Goal: Information Seeking & Learning: Learn about a topic

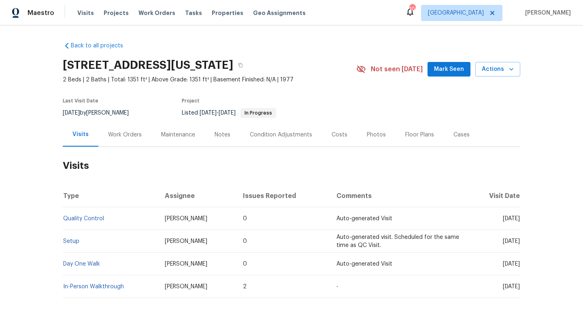
click at [112, 136] on div "Work Orders" at bounding box center [125, 135] width 34 height 8
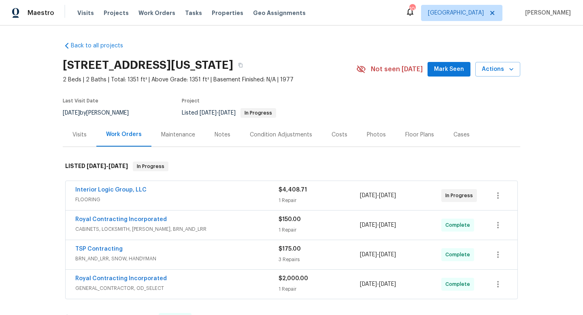
scroll to position [16, 0]
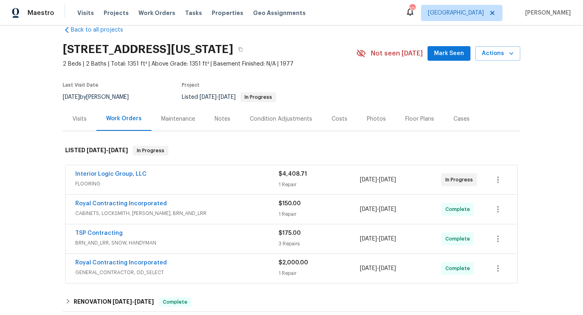
click at [211, 179] on div "Interior Logic Group, LLC" at bounding box center [176, 175] width 203 height 10
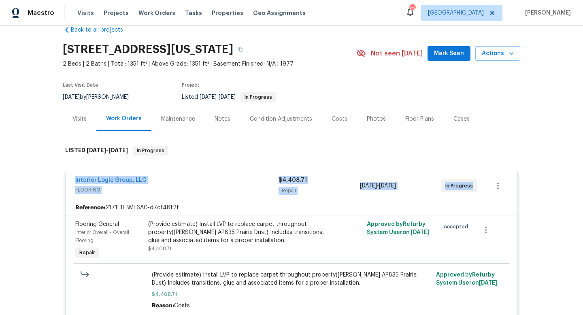
drag, startPoint x: 83, startPoint y: 177, endPoint x: 486, endPoint y: 195, distance: 403.7
click at [489, 197] on div "Interior Logic Group, LLC FLOORING $4,408.71 1 Repair 7/31/2025 - 8/5/2025 In P…" at bounding box center [291, 185] width 451 height 29
copy div "Interior Logic Group, LLC FLOORING $4,408.71 1 Repair 7/31/2025 - 8/5/2025 In P…"
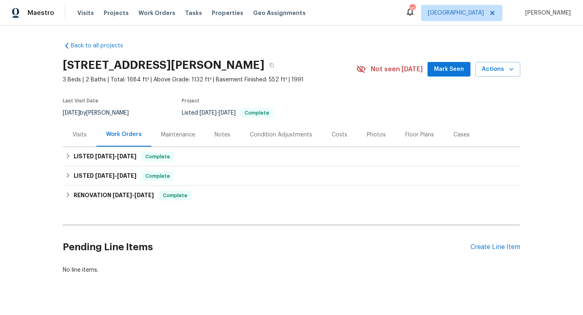
click at [453, 137] on div "Cases" at bounding box center [461, 135] width 16 height 8
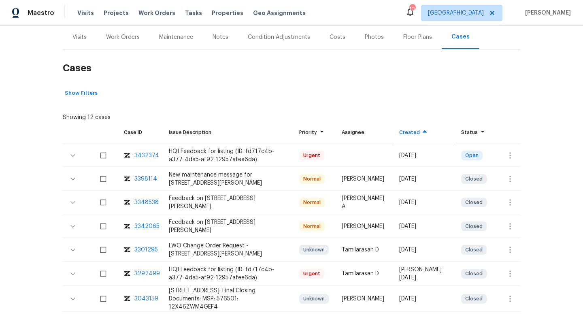
scroll to position [98, 0]
click at [120, 36] on div "Work Orders" at bounding box center [123, 37] width 34 height 8
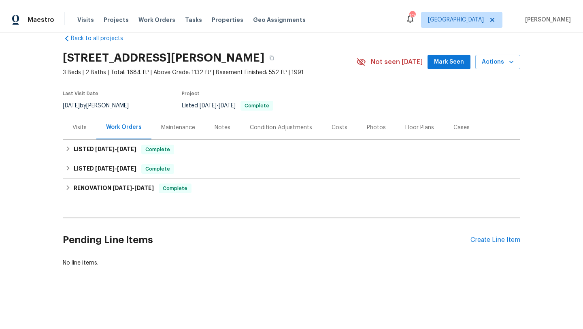
scroll to position [14, 0]
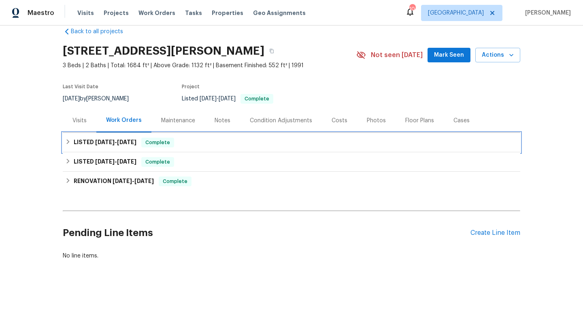
click at [114, 139] on span "6/29/25" at bounding box center [104, 142] width 19 height 6
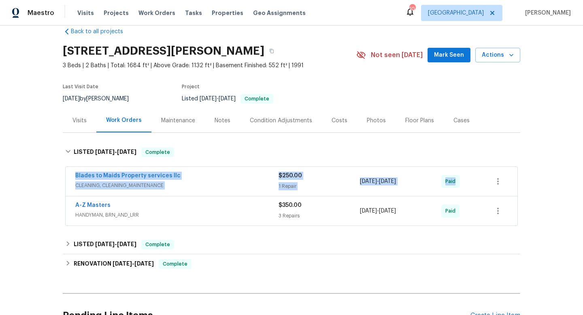
drag, startPoint x: 70, startPoint y: 171, endPoint x: 479, endPoint y: 184, distance: 410.0
click at [479, 184] on div "Blades to Maids Property services llc CLEANING, CLEANING_MAINTENANCE $250.00 1 …" at bounding box center [291, 181] width 451 height 29
copy div "Blades to Maids Property services llc CLEANING, CLEANING_MAINTENANCE $250.00 1 …"
click at [199, 177] on div "Blades to Maids Property services llc" at bounding box center [176, 177] width 203 height 10
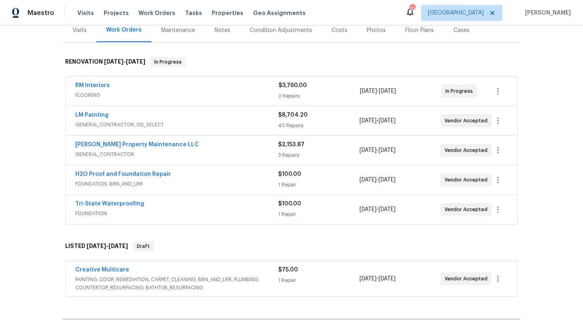
scroll to position [199, 0]
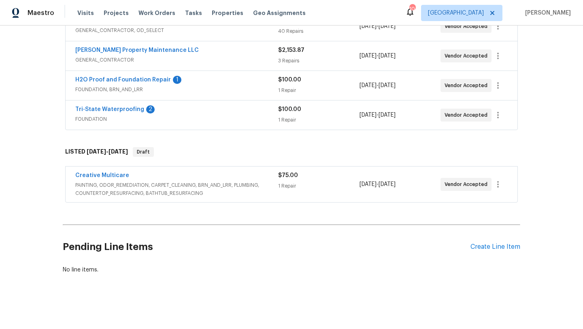
click at [210, 189] on span "PAINTING, ODOR_REMEDIATION, CARPET_CLEANING, BRN_AND_LRR, PLUMBING, COUNTERTOP_…" at bounding box center [176, 189] width 203 height 16
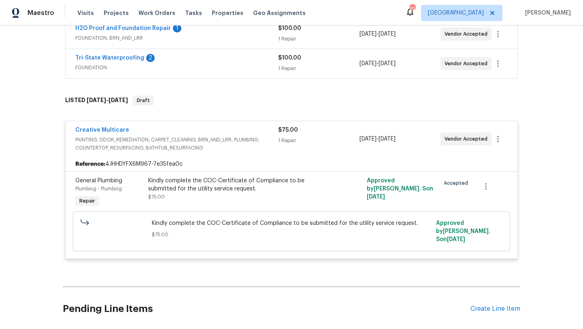
scroll to position [165, 0]
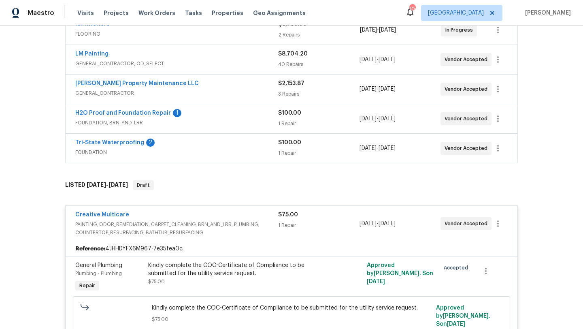
click at [228, 154] on span "FOUNDATION" at bounding box center [176, 152] width 203 height 8
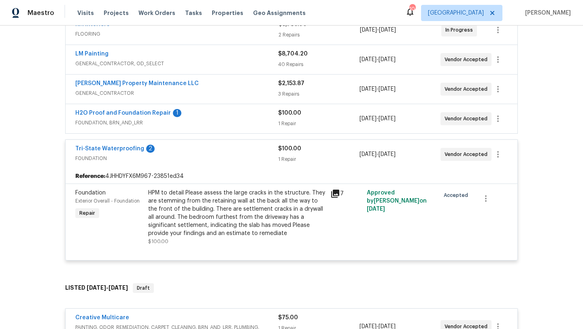
click at [230, 124] on span "FOUNDATION, BRN_AND_LRR" at bounding box center [176, 123] width 203 height 8
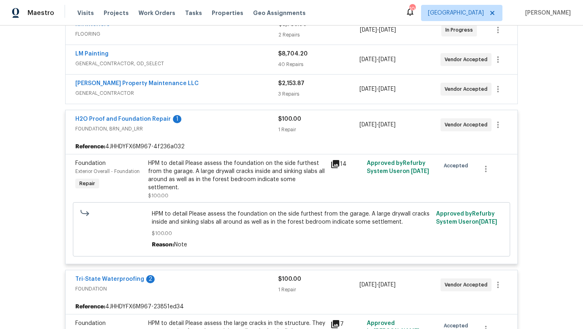
click at [237, 93] on span "GENERAL_CONTRACTOR" at bounding box center [176, 93] width 203 height 8
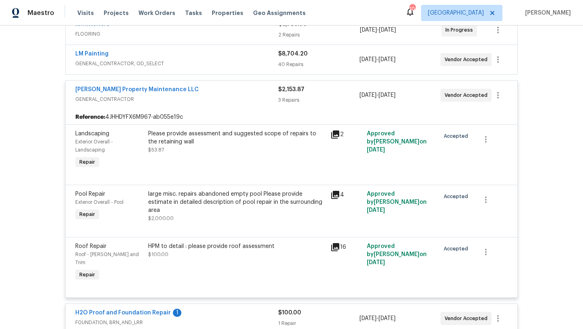
click at [235, 61] on span "GENERAL_CONTRACTOR, OD_SELECT" at bounding box center [176, 63] width 203 height 8
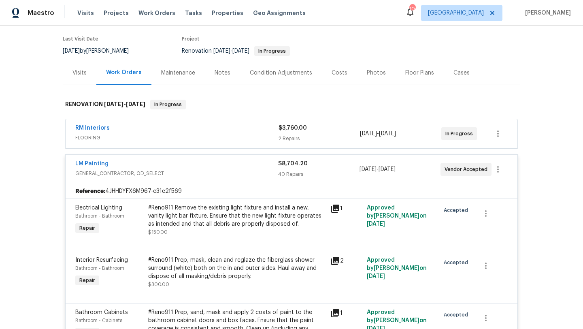
scroll to position [23, 0]
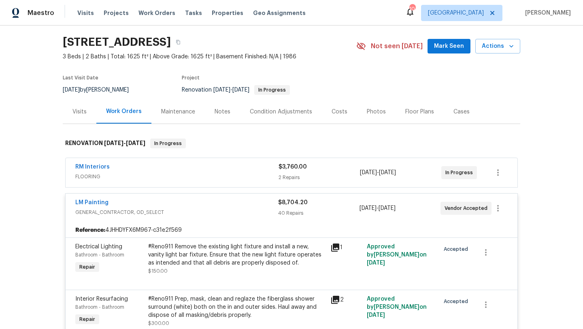
click at [216, 168] on div "RM Interiors" at bounding box center [176, 168] width 203 height 10
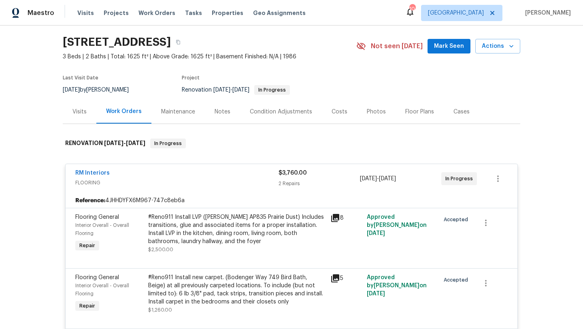
scroll to position [3002, 0]
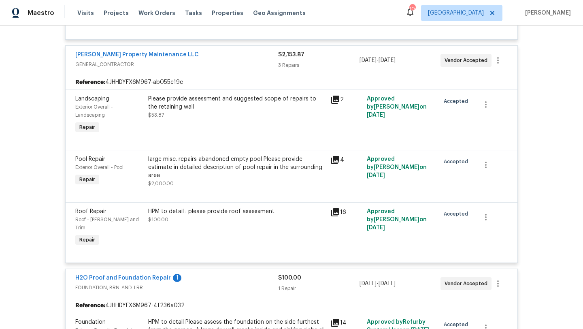
click at [321, 179] on div "large misc. repairs abandoned empty pool Please provide estimate in detailed de…" at bounding box center [236, 167] width 177 height 24
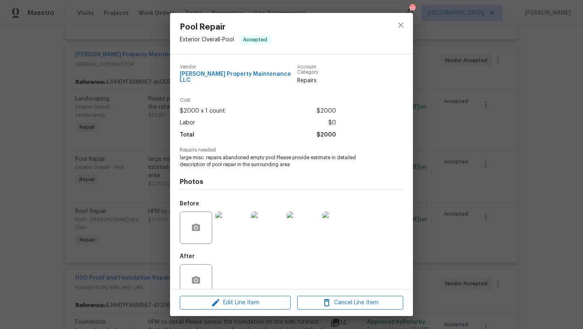
click at [458, 172] on div "Pool Repair Exterior Overall - Pool Accepted Vendor Glen Property Maintenance L…" at bounding box center [291, 164] width 583 height 329
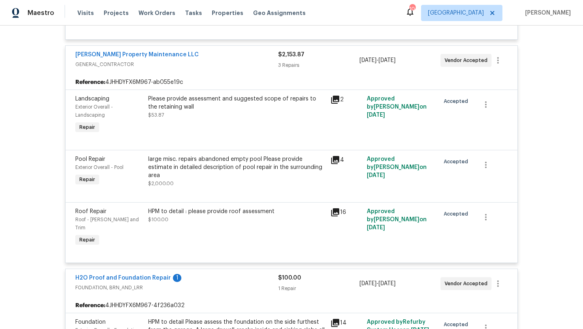
click at [330, 165] on icon at bounding box center [335, 160] width 10 height 10
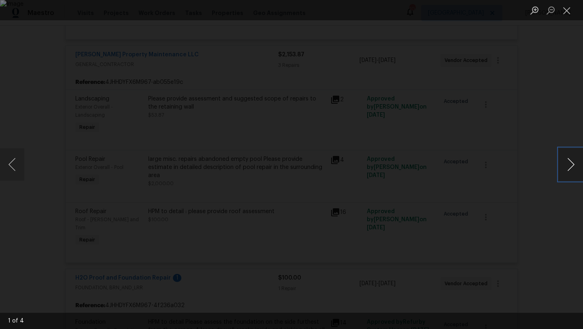
click at [566, 164] on button "Next image" at bounding box center [570, 164] width 24 height 32
click at [566, 8] on button "Close lightbox" at bounding box center [566, 10] width 16 height 14
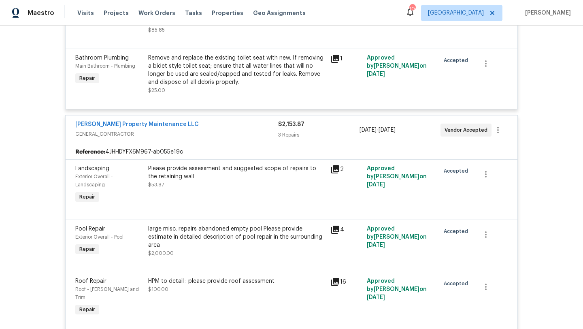
scroll to position [2941, 0]
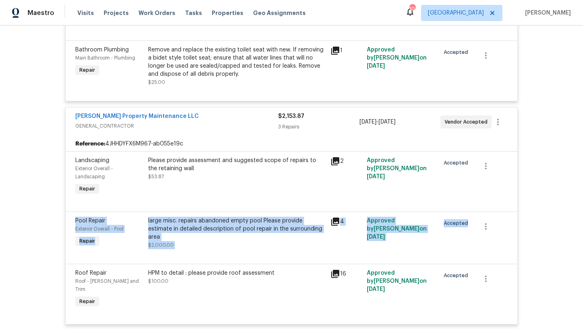
drag, startPoint x: 68, startPoint y: 237, endPoint x: 570, endPoint y: 248, distance: 502.6
click at [572, 248] on div "Back to all projects 643 Woodsong Ln, Stone Mountain, GA 30087 3 Beds | 2 Baths…" at bounding box center [291, 176] width 583 height 303
copy div "Pool Repair Exterior Overall - Pool Repair large misc. repairs abandoned empty …"
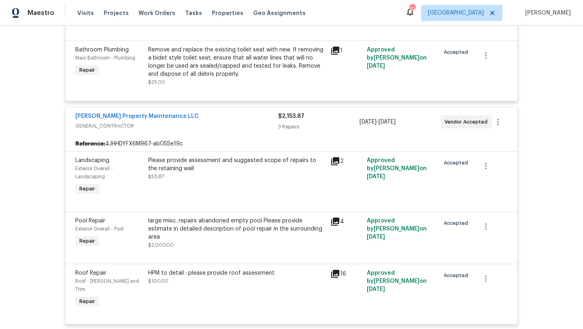
click at [532, 59] on div "Back to all projects 643 Woodsong Ln, Stone Mountain, GA 30087 3 Beds | 2 Baths…" at bounding box center [291, 176] width 583 height 303
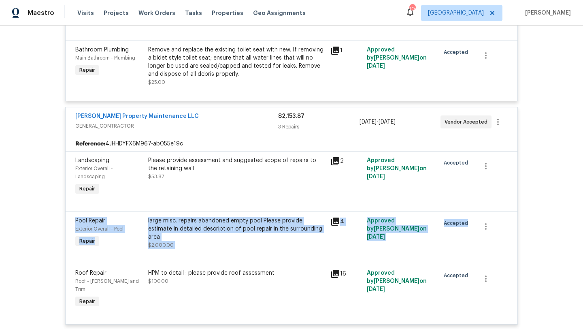
drag, startPoint x: 70, startPoint y: 237, endPoint x: 471, endPoint y: 249, distance: 401.1
click at [472, 249] on div "Pool Repair Exterior Overall - Pool Repair large misc. repairs abandoned empty …" at bounding box center [291, 237] width 451 height 52
copy div "Pool Repair Exterior Overall - Pool Repair large misc. repairs abandoned empty …"
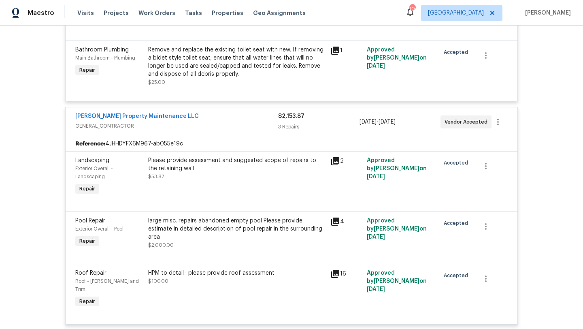
click at [42, 201] on div "Back to all projects 643 Woodsong Ln, Stone Mountain, GA 30087 3 Beds | 2 Baths…" at bounding box center [291, 176] width 583 height 303
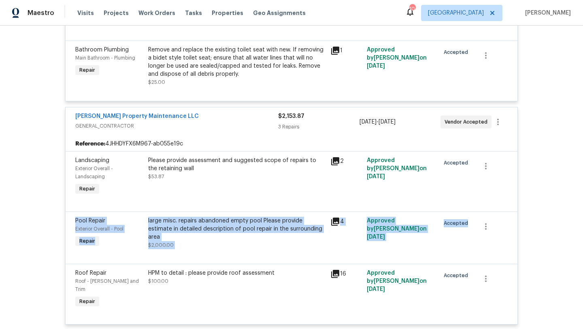
drag, startPoint x: 67, startPoint y: 229, endPoint x: 528, endPoint y: 261, distance: 461.9
click at [528, 261] on div "Back to all projects 643 Woodsong Ln, Stone Mountain, GA 30087 3 Beds | 2 Baths…" at bounding box center [291, 176] width 583 height 303
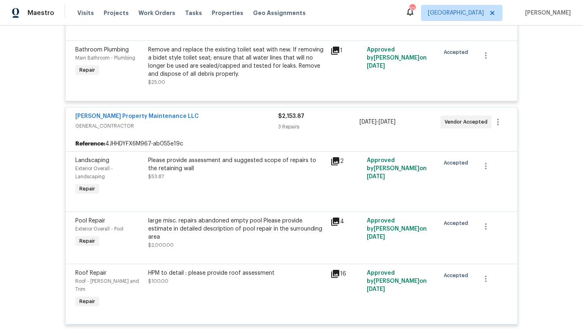
click at [28, 162] on div "Back to all projects 643 Woodsong Ln, Stone Mountain, GA 30087 3 Beds | 2 Baths…" at bounding box center [291, 176] width 583 height 303
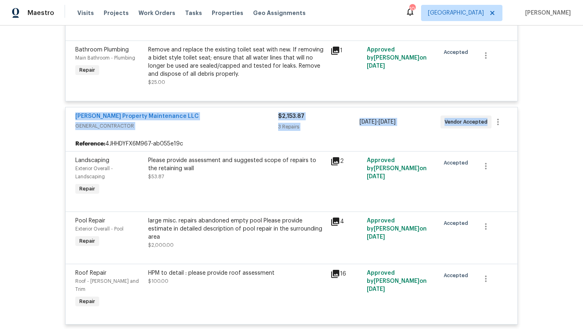
drag, startPoint x: 67, startPoint y: 129, endPoint x: 489, endPoint y: 155, distance: 422.8
click at [493, 155] on div "Glen Property Maintenance LLC GENERAL_CONTRACTOR $2,153.87 3 Repairs 8/19/2025 …" at bounding box center [291, 215] width 452 height 217
copy div "Glen Property Maintenance LLC GENERAL_CONTRACTOR $2,153.87 3 Repairs 8/19/2025 …"
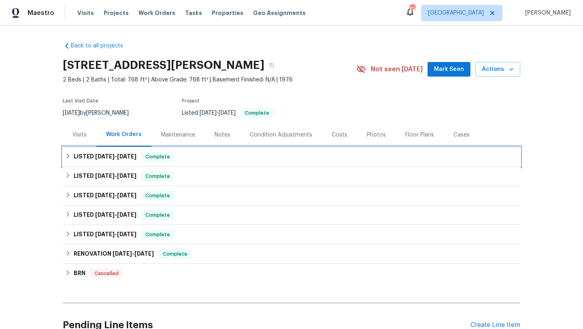
click at [75, 153] on h6 "LISTED [DATE] - [DATE]" at bounding box center [105, 157] width 63 height 10
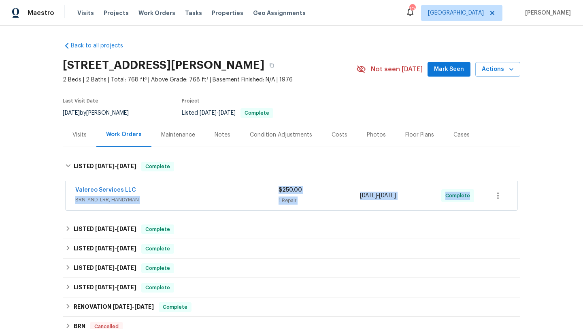
drag, startPoint x: 66, startPoint y: 194, endPoint x: 473, endPoint y: 204, distance: 406.7
click at [473, 204] on div "Valereo Services LLC BRN_AND_LRR, HANDYMAN $250.00 1 Repair 8/16/2025 - 8/18/20…" at bounding box center [291, 195] width 451 height 29
copy div "BRN_AND_LRR, HANDYMAN $250.00 1 Repair 8/16/2025 - 8/18/2025 Complete"
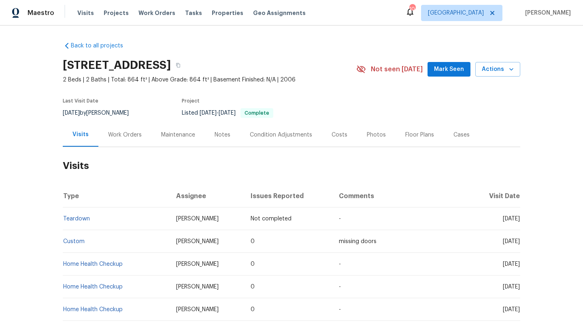
click at [114, 135] on div "Work Orders" at bounding box center [125, 135] width 34 height 8
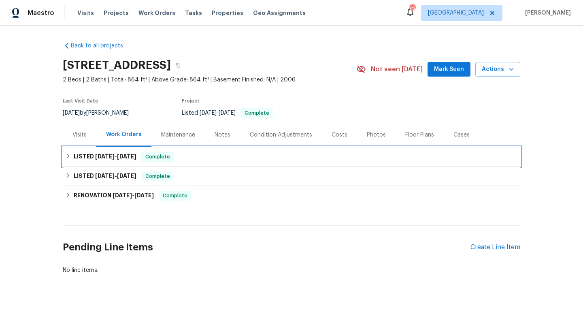
click at [106, 158] on span "[DATE]" at bounding box center [104, 156] width 19 height 6
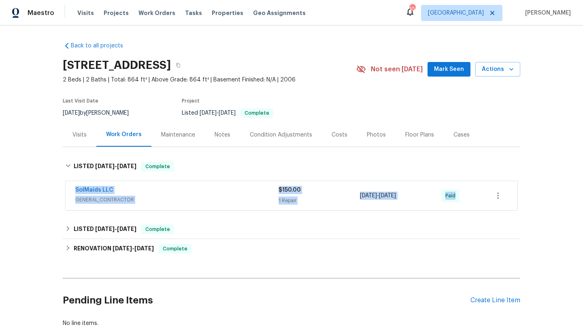
drag, startPoint x: 72, startPoint y: 184, endPoint x: 479, endPoint y: 191, distance: 406.6
click at [480, 192] on div "SolMaids LLC GENERAL_CONTRACTOR $150.00 1 Repair [DATE] - [DATE] Paid" at bounding box center [291, 195] width 451 height 29
copy div "SolMaids LLC GENERAL_CONTRACTOR $150.00 1 Repair 5/21/2025 - 5/21/2025 Paid"
click at [34, 194] on div "Back to all projects 677 NE 162nd Ave, Portland, OR 97230 2 Beds | 2 Baths | To…" at bounding box center [291, 176] width 583 height 303
click at [185, 68] on button "button" at bounding box center [178, 65] width 15 height 15
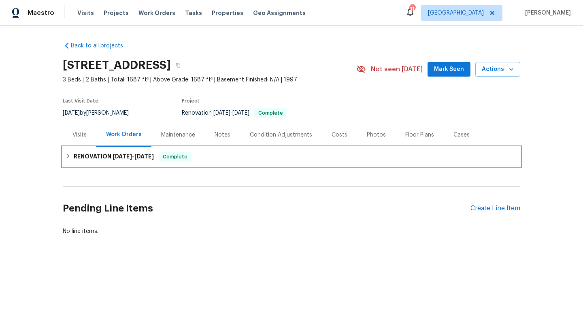
click at [141, 155] on span "[DATE]" at bounding box center [143, 156] width 19 height 6
